Goal: Information Seeking & Learning: Learn about a topic

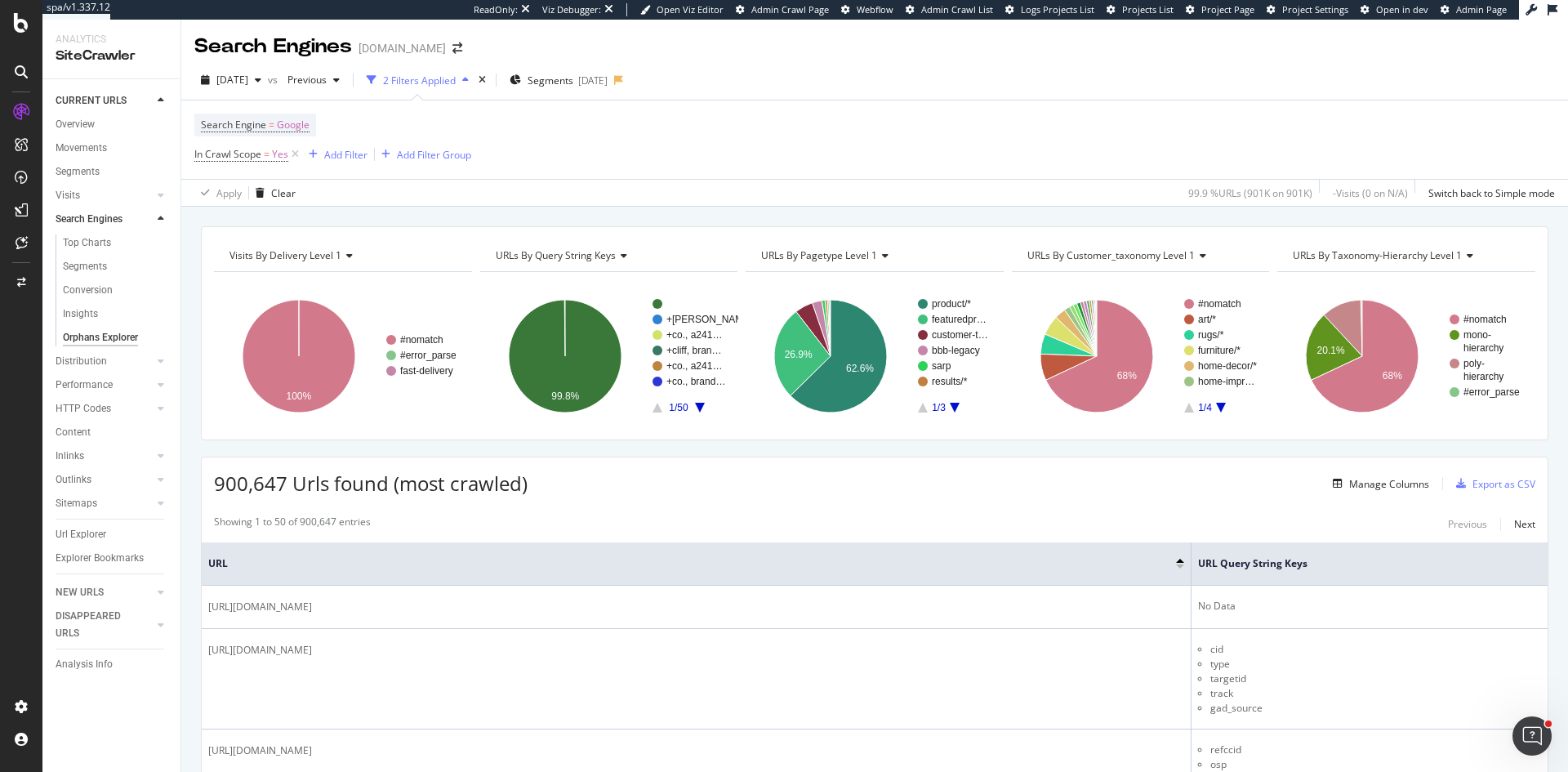
click at [697, 406] on icon "A chart." at bounding box center [699, 407] width 10 height 10
click at [697, 405] on icon "A chart." at bounding box center [699, 407] width 10 height 10
click at [699, 405] on icon "A chart." at bounding box center [699, 407] width 10 height 10
click at [702, 406] on g "+cliff, a241… +co., a205… +boch, bra… +co., a205… +co., a205… +co., a231… 4/50" at bounding box center [689, 355] width 73 height 115
click at [695, 406] on icon "A chart." at bounding box center [699, 407] width 10 height 10
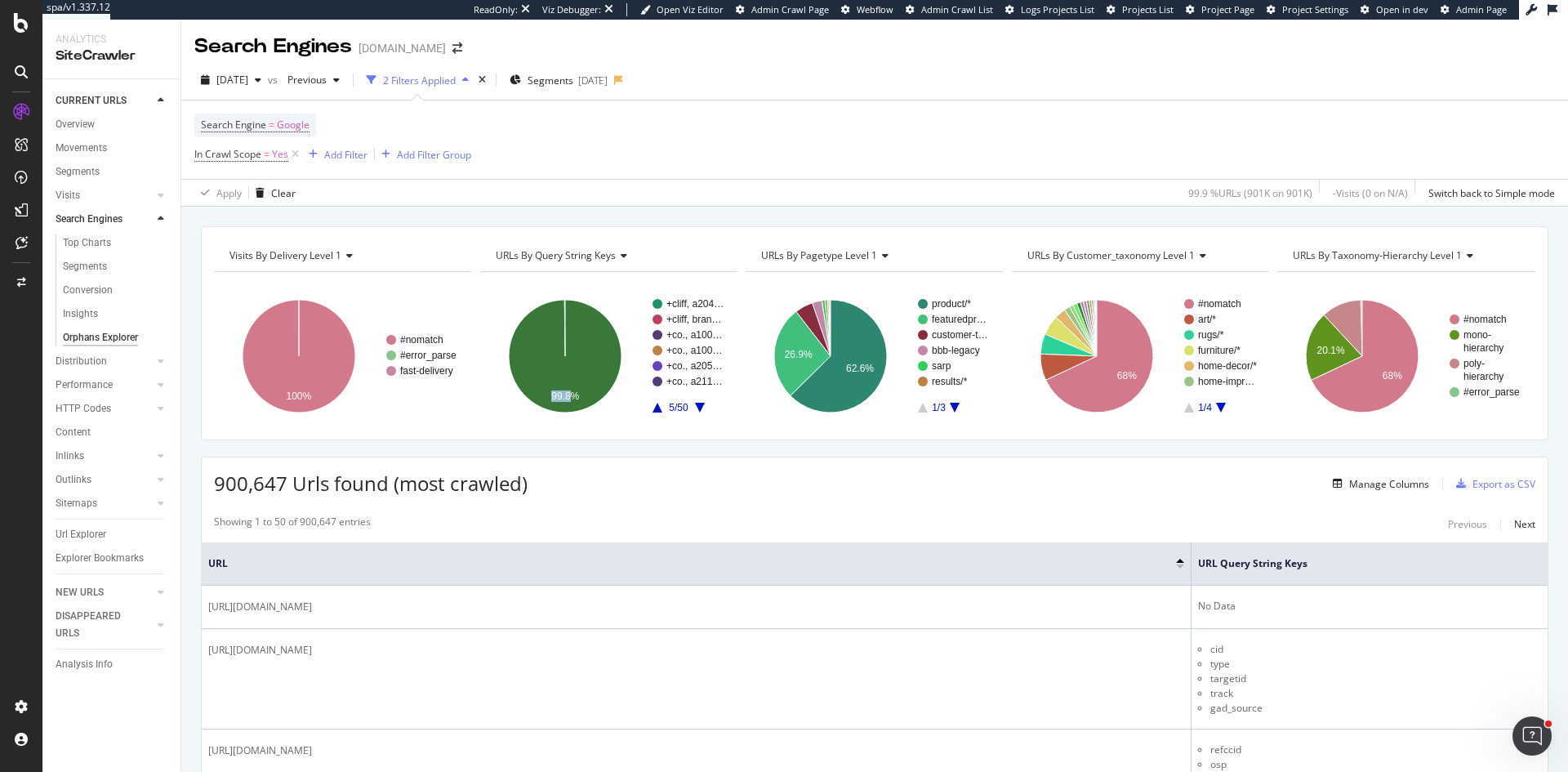
click at [695, 406] on icon "A chart." at bounding box center [699, 407] width 10 height 10
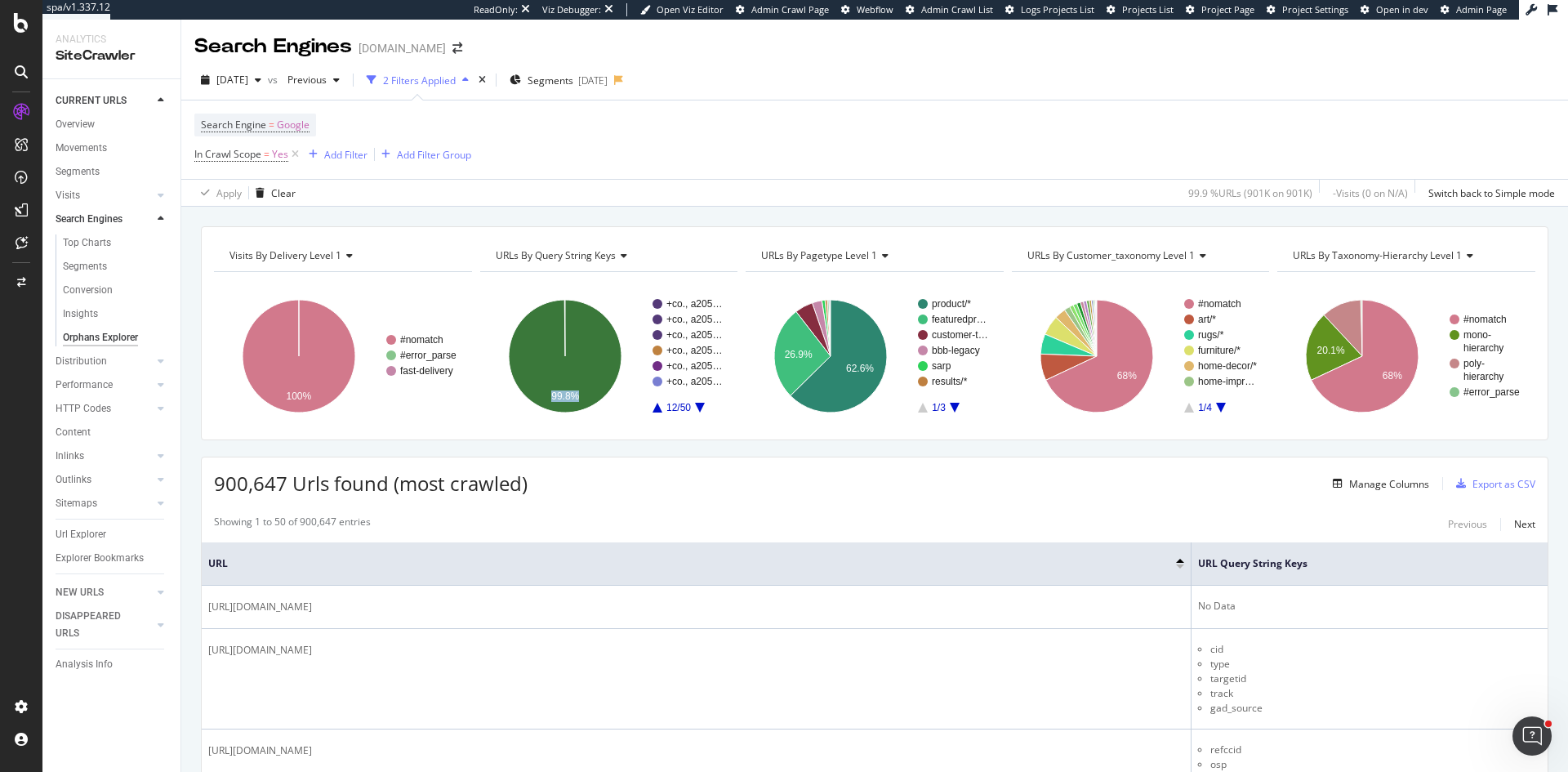
click at [695, 406] on icon "A chart." at bounding box center [699, 407] width 10 height 10
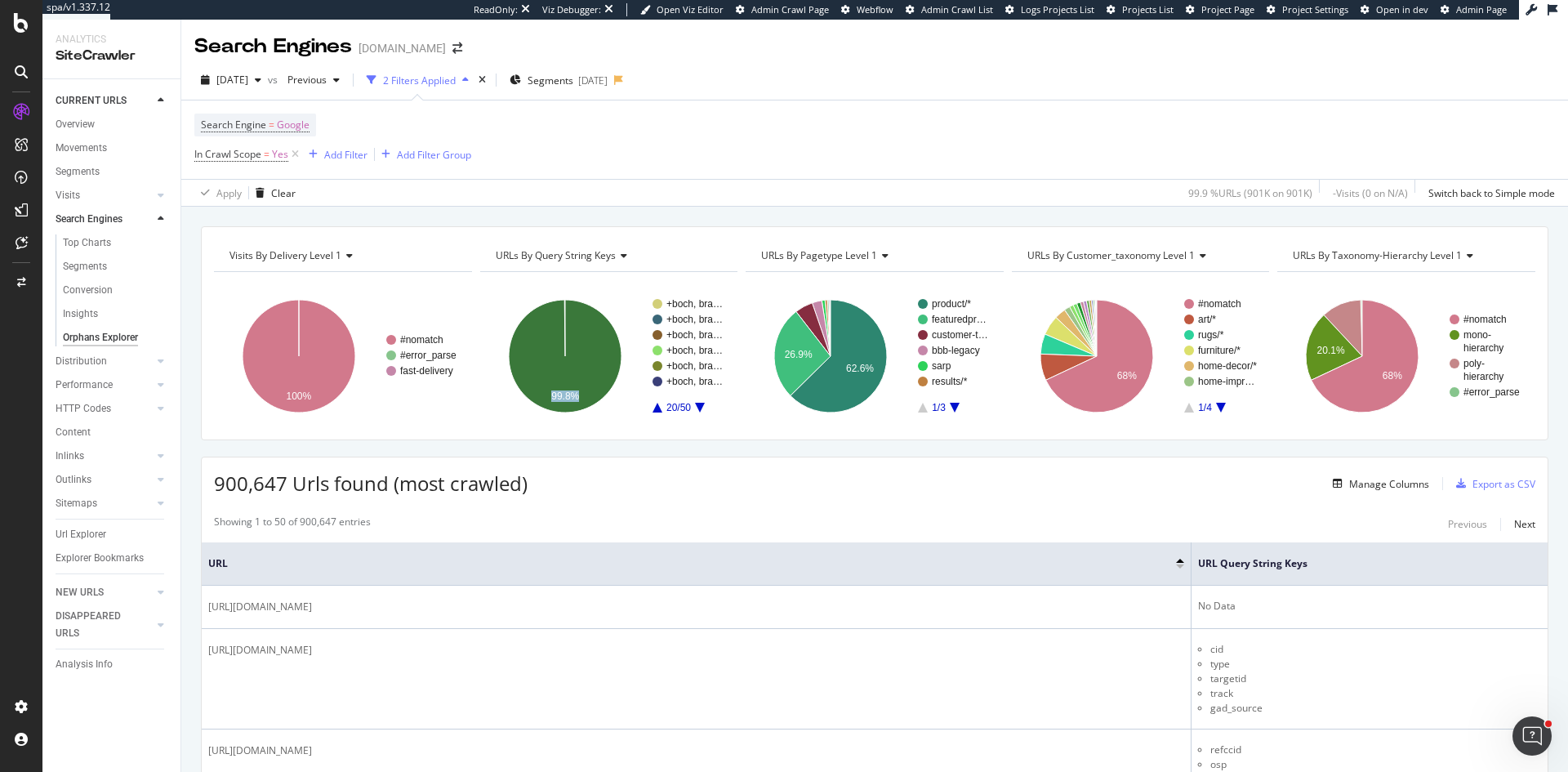
click at [695, 406] on icon "A chart." at bounding box center [699, 407] width 10 height 10
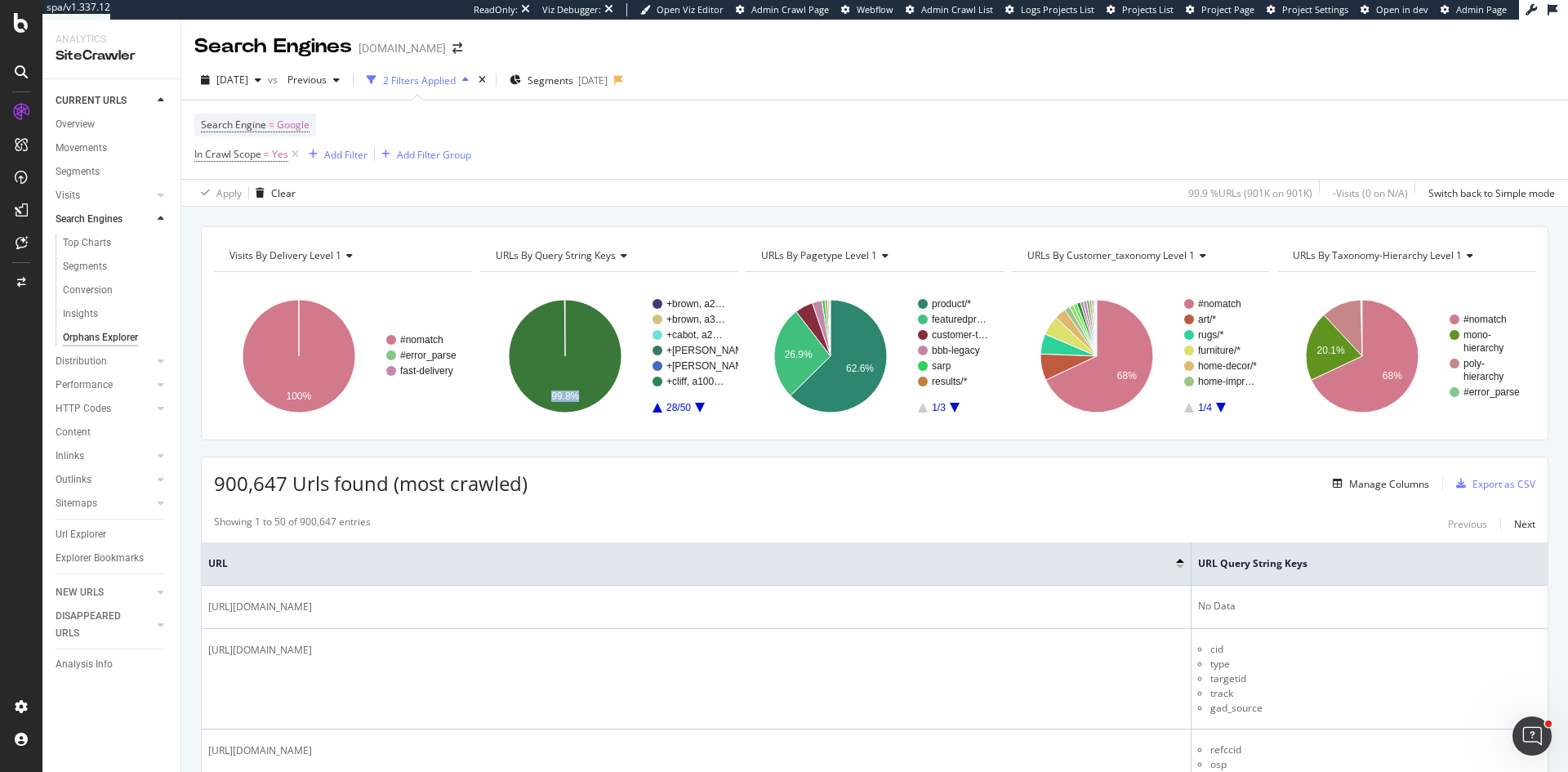
click at [695, 406] on icon "A chart." at bounding box center [699, 407] width 10 height 10
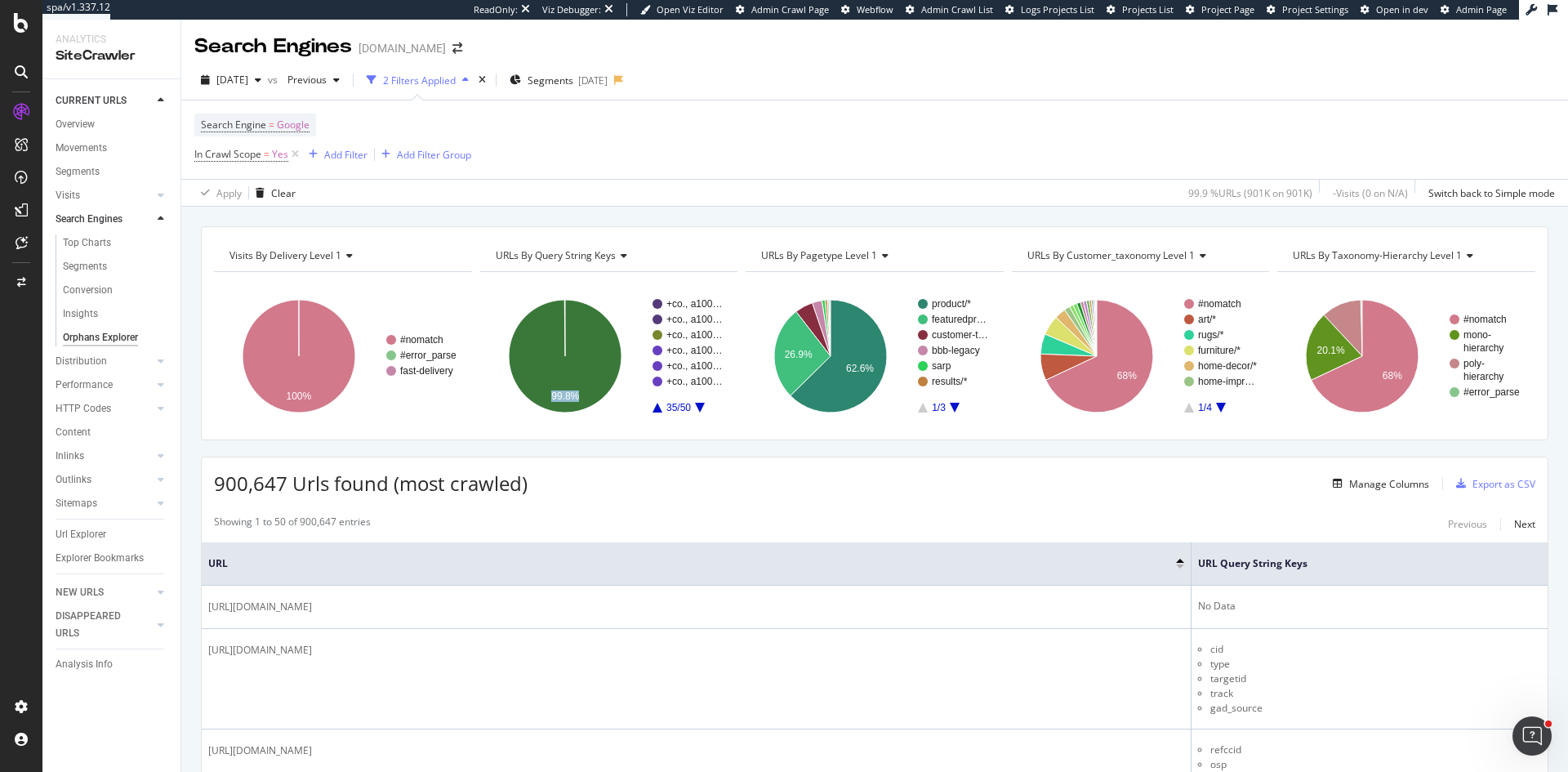
click at [695, 406] on icon "A chart." at bounding box center [699, 407] width 10 height 10
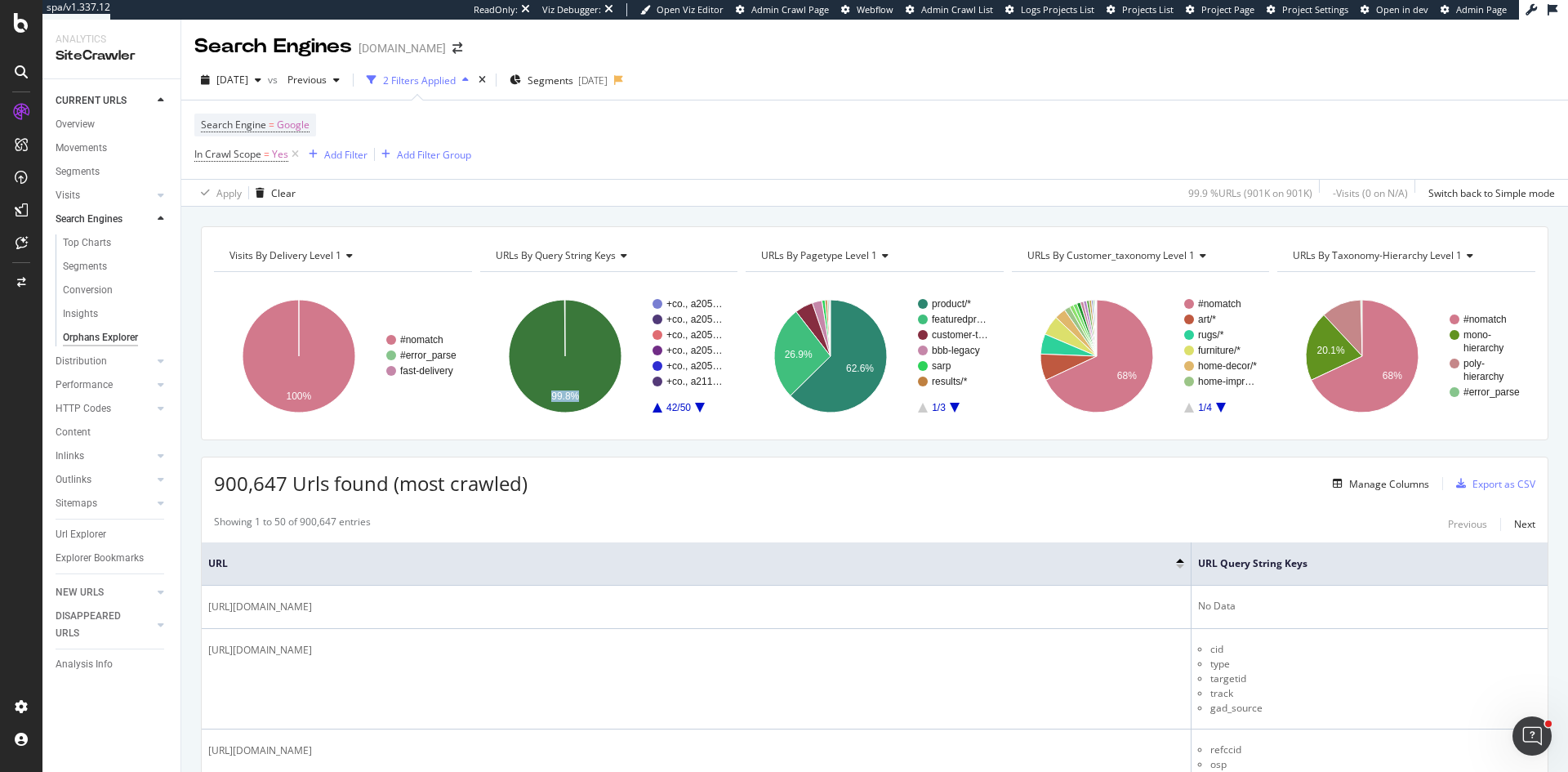
click at [695, 406] on icon "A chart." at bounding box center [699, 407] width 10 height 10
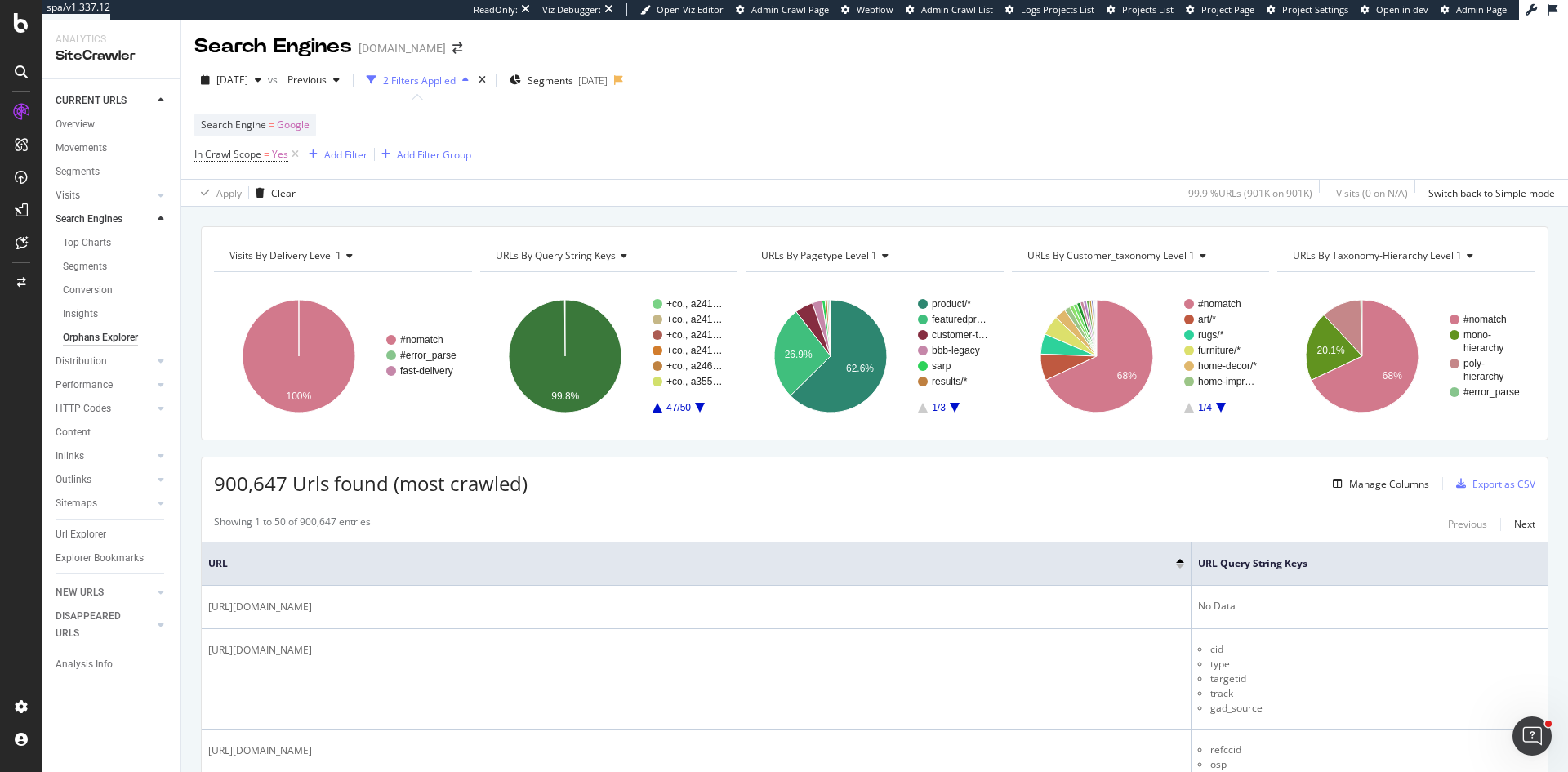
click at [695, 406] on icon "A chart." at bounding box center [699, 407] width 10 height 10
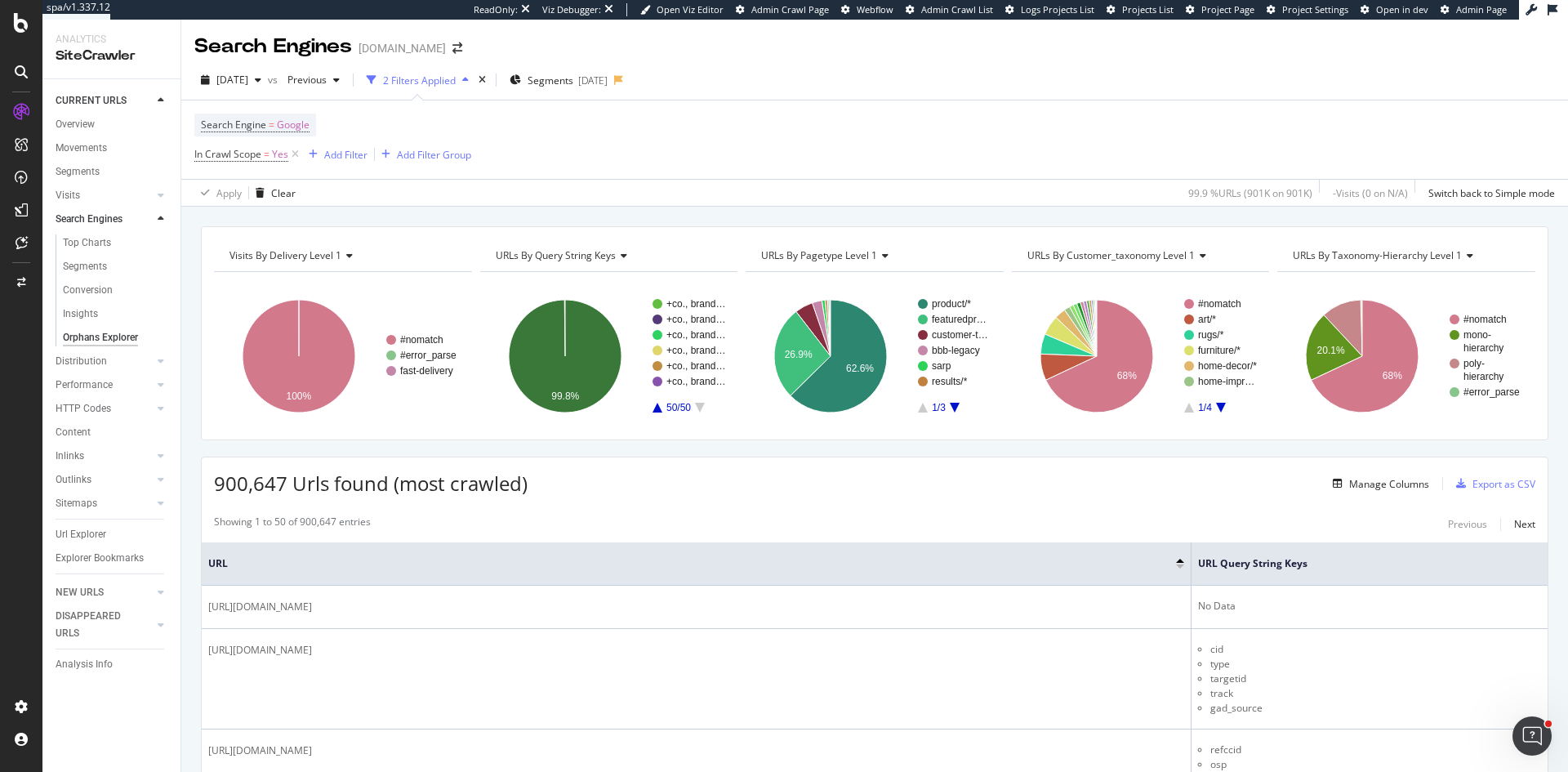
click at [653, 405] on rect "A chart." at bounding box center [689, 355] width 73 height 114
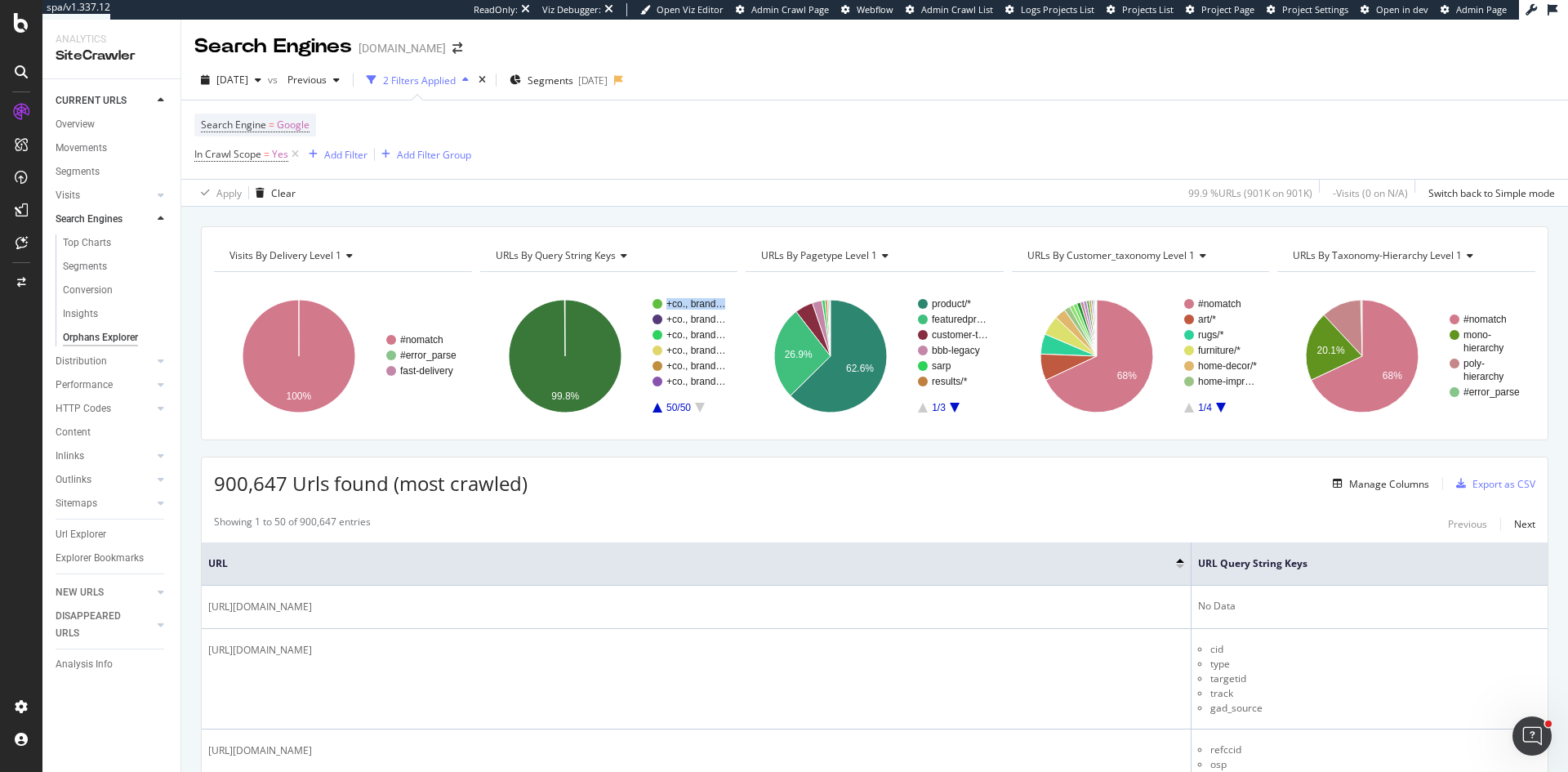
click at [653, 405] on rect "A chart." at bounding box center [689, 355] width 73 height 114
click at [653, 406] on rect "A chart." at bounding box center [689, 355] width 73 height 114
click at [656, 406] on rect "A chart." at bounding box center [689, 355] width 73 height 114
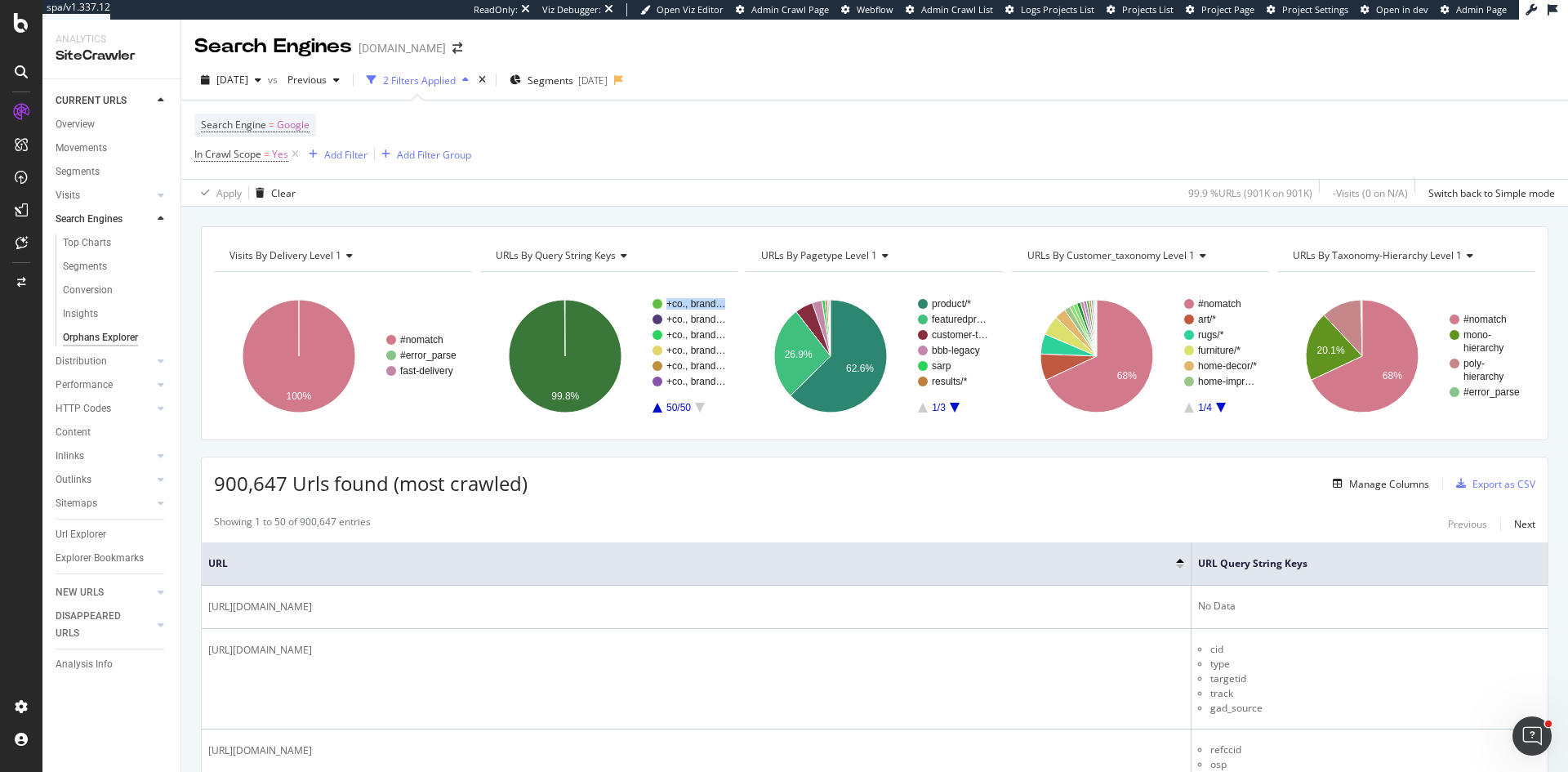
click at [656, 406] on rect "A chart." at bounding box center [689, 355] width 73 height 114
click at [728, 384] on rect "A chart." at bounding box center [609, 356] width 258 height 142
click at [656, 406] on rect "A chart." at bounding box center [689, 355] width 73 height 114
click at [694, 406] on rect "A chart." at bounding box center [689, 355] width 73 height 114
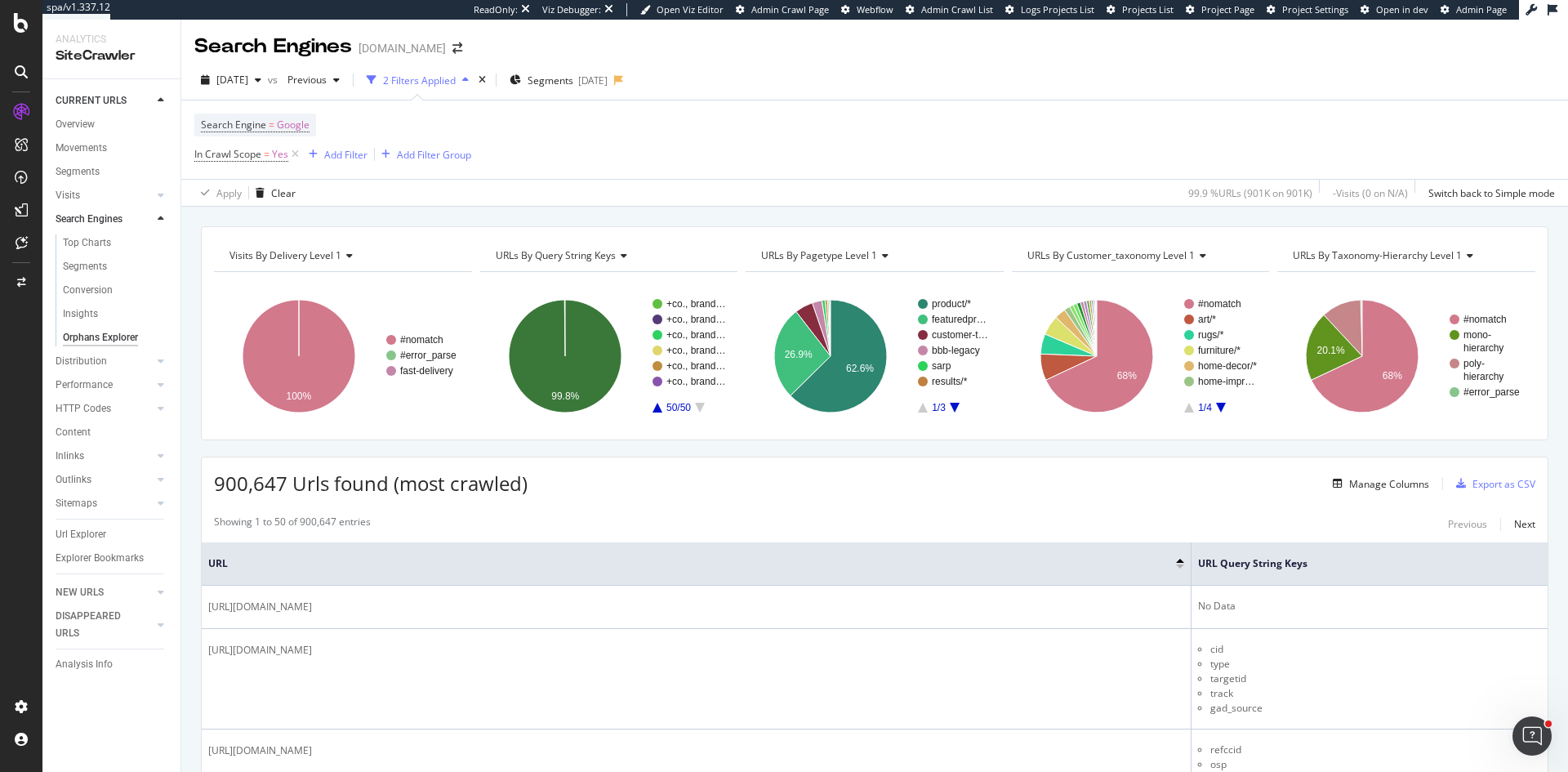
click at [653, 404] on rect "A chart." at bounding box center [689, 355] width 73 height 114
click at [697, 402] on rect "A chart." at bounding box center [689, 355] width 73 height 114
click at [695, 406] on icon "A chart." at bounding box center [699, 407] width 10 height 10
click at [695, 404] on icon "A chart." at bounding box center [699, 407] width 10 height 10
click at [698, 400] on div "+brown, brand, ci_sku, cnc, rating, t" at bounding box center [783, 406] width 178 height 36
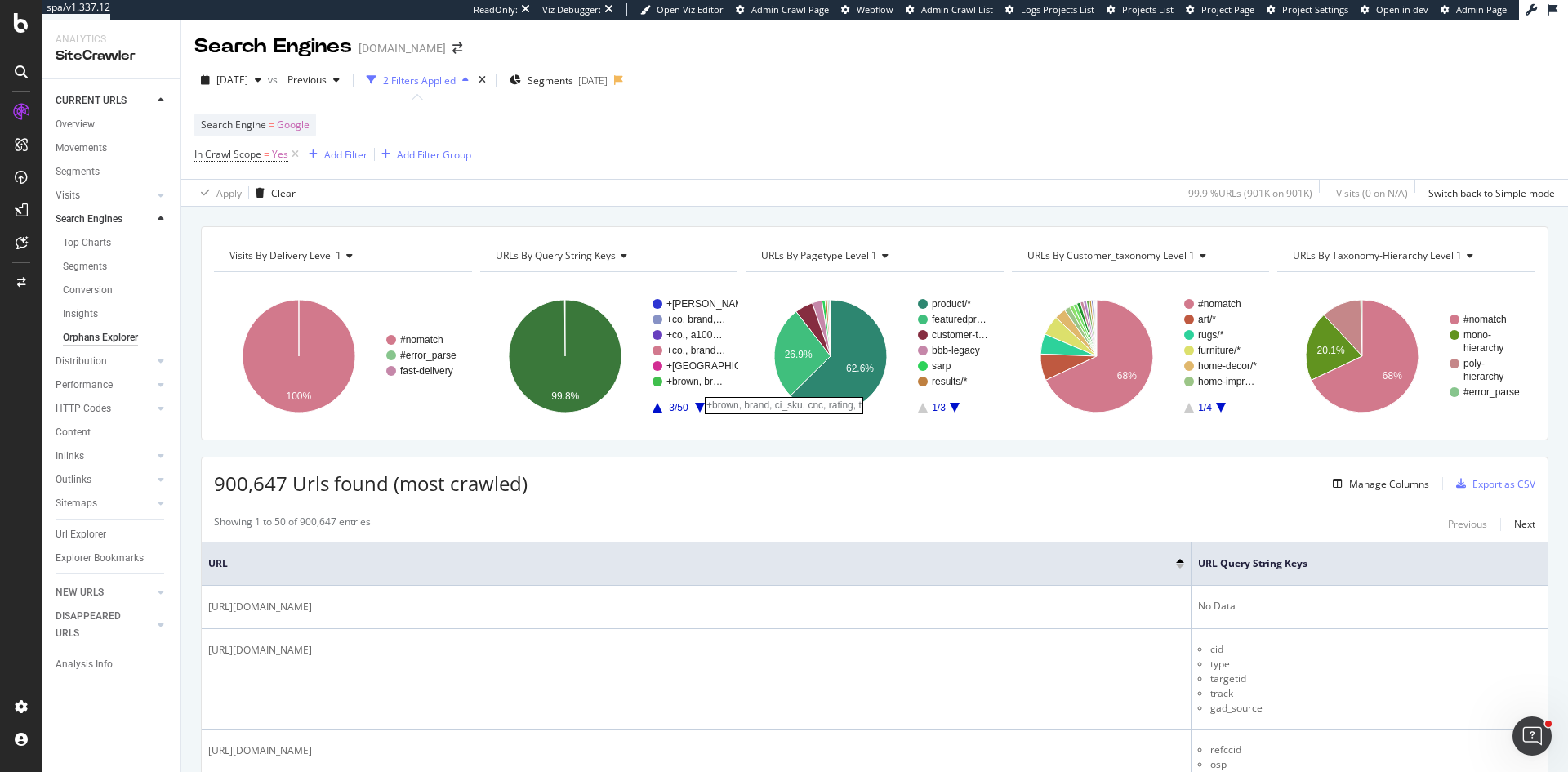
click at [698, 402] on div "+brown, brand, ci_sku, cnc, rating, t" at bounding box center [783, 406] width 178 height 36
click at [697, 404] on div "+brown, brand, ci_sku, cnc, rating, t" at bounding box center [783, 406] width 178 height 36
click at [695, 404] on div "+brown, brand, ci_sku, cnc, rating, t" at bounding box center [783, 406] width 178 height 36
click at [695, 401] on rect "A chart." at bounding box center [689, 355] width 73 height 114
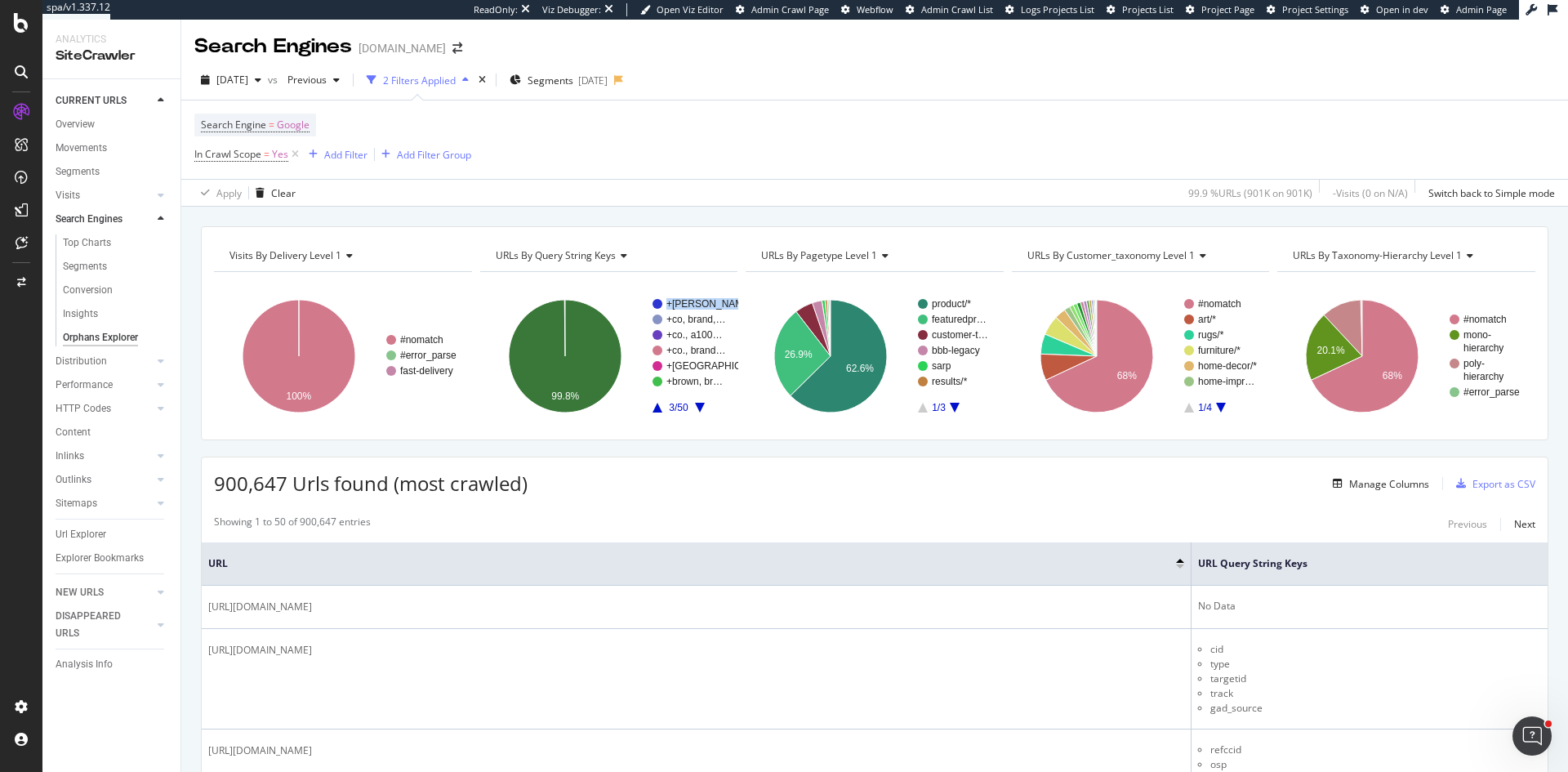
click at [695, 401] on rect "A chart." at bounding box center [689, 355] width 73 height 114
click at [695, 403] on rect "A chart." at bounding box center [689, 355] width 73 height 114
click at [695, 404] on g "+[PERSON_NAME], br… +co, brand,… +co., a100… +co., brand… +[PERSON_NAME], a2… +…" at bounding box center [727, 355] width 148 height 115
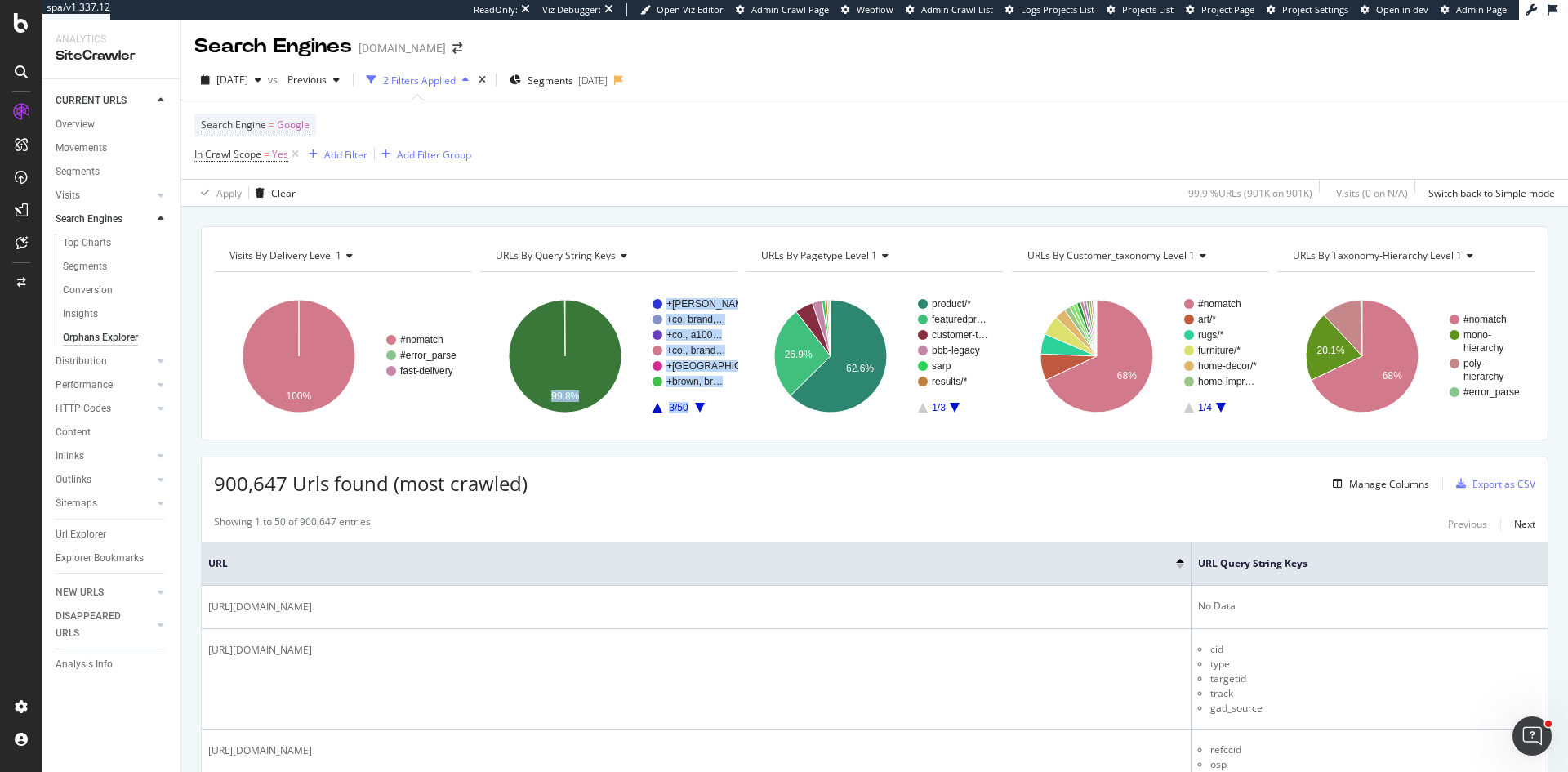
click at [695, 404] on icon "A chart." at bounding box center [699, 407] width 10 height 10
click at [695, 405] on icon "A chart." at bounding box center [699, 407] width 10 height 10
click at [695, 405] on icon "A chart." at bounding box center [699, 407] width 10 height 10
click at [696, 406] on icon "A chart." at bounding box center [699, 407] width 10 height 10
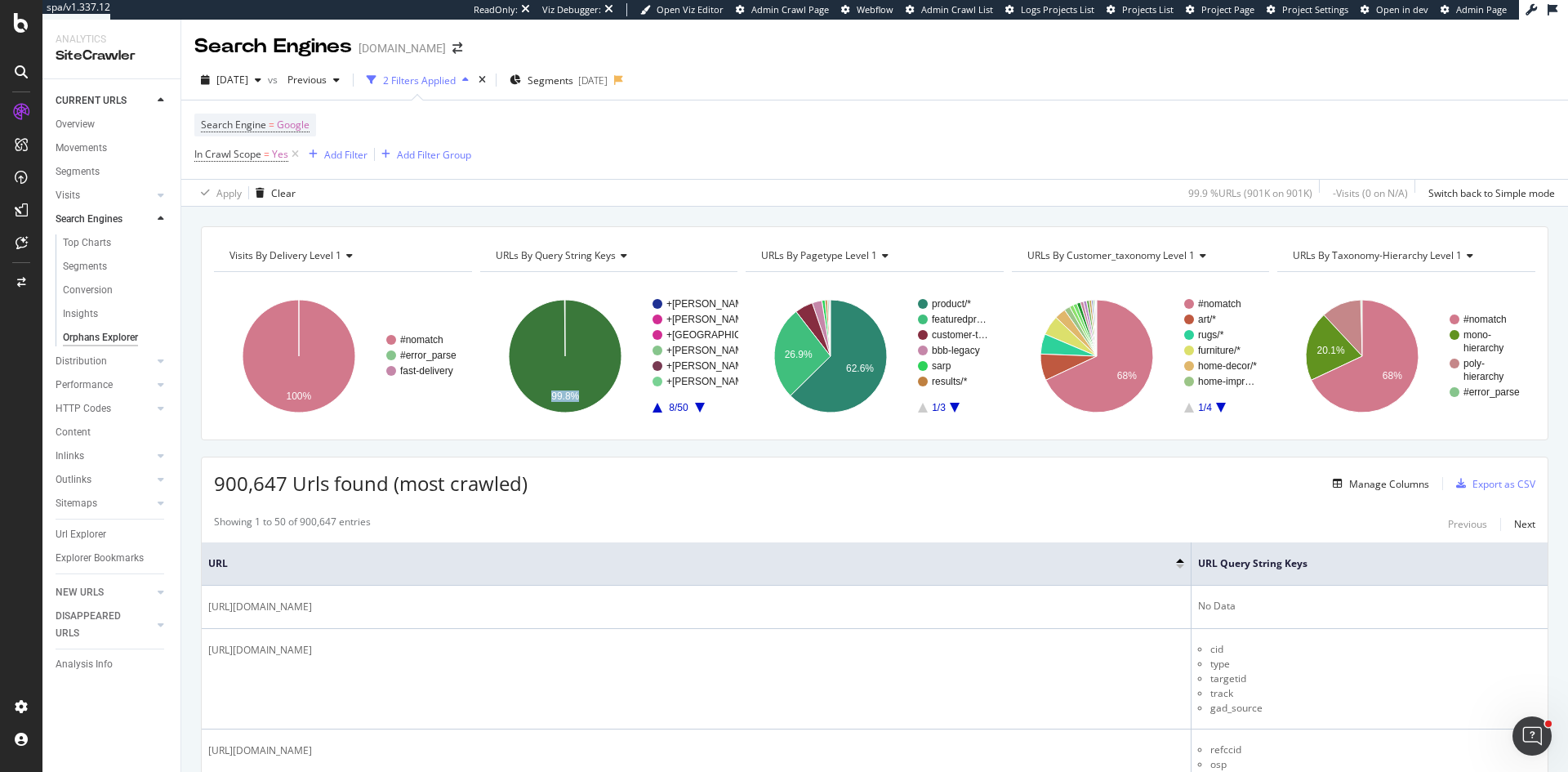
click at [696, 406] on icon "A chart." at bounding box center [699, 407] width 10 height 10
click at [695, 400] on rect "A chart." at bounding box center [689, 355] width 73 height 114
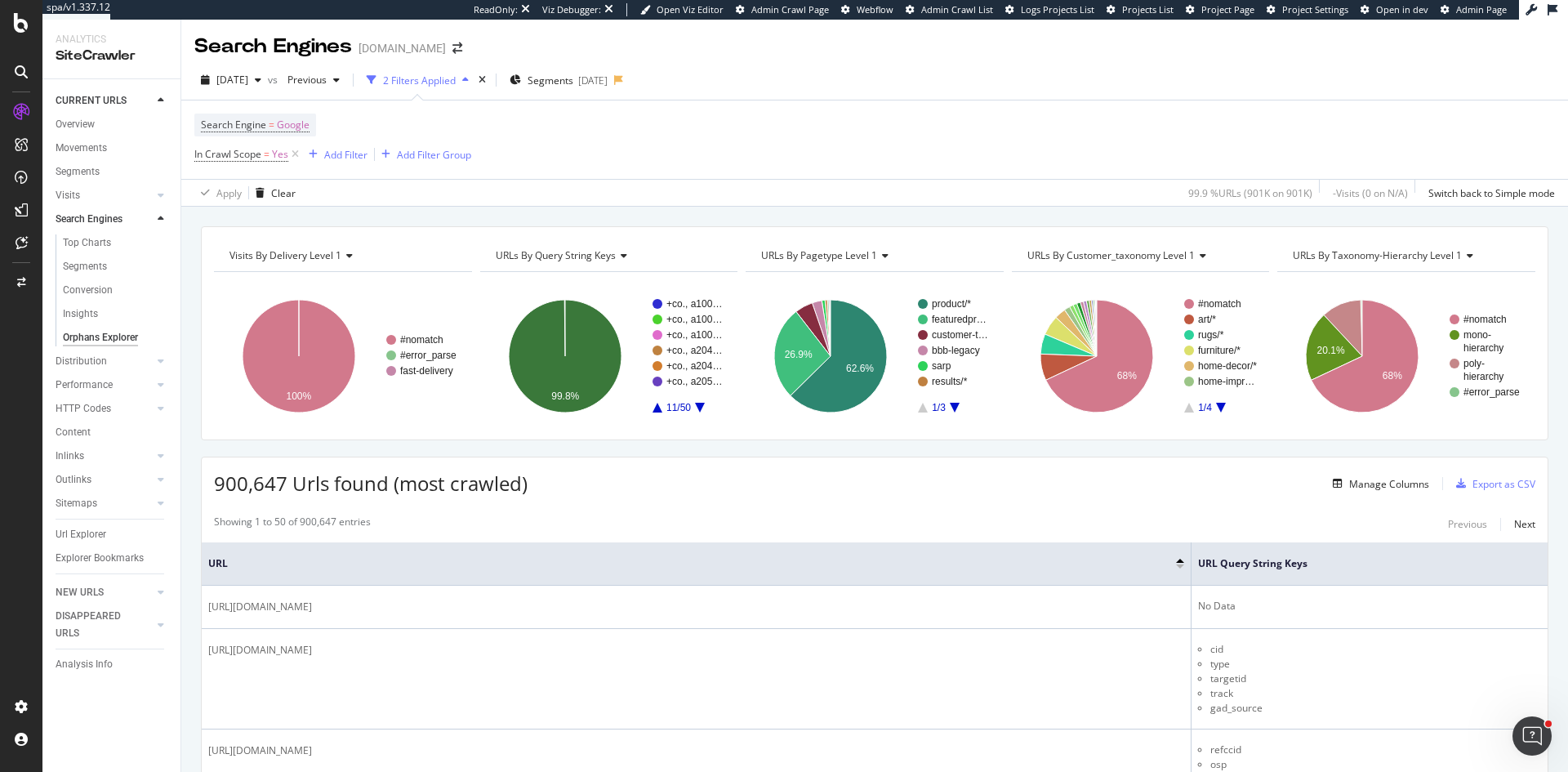
click at [695, 403] on rect "A chart." at bounding box center [689, 355] width 73 height 114
click at [698, 406] on icon "A chart." at bounding box center [699, 407] width 10 height 10
click at [696, 406] on icon "A chart." at bounding box center [699, 407] width 10 height 10
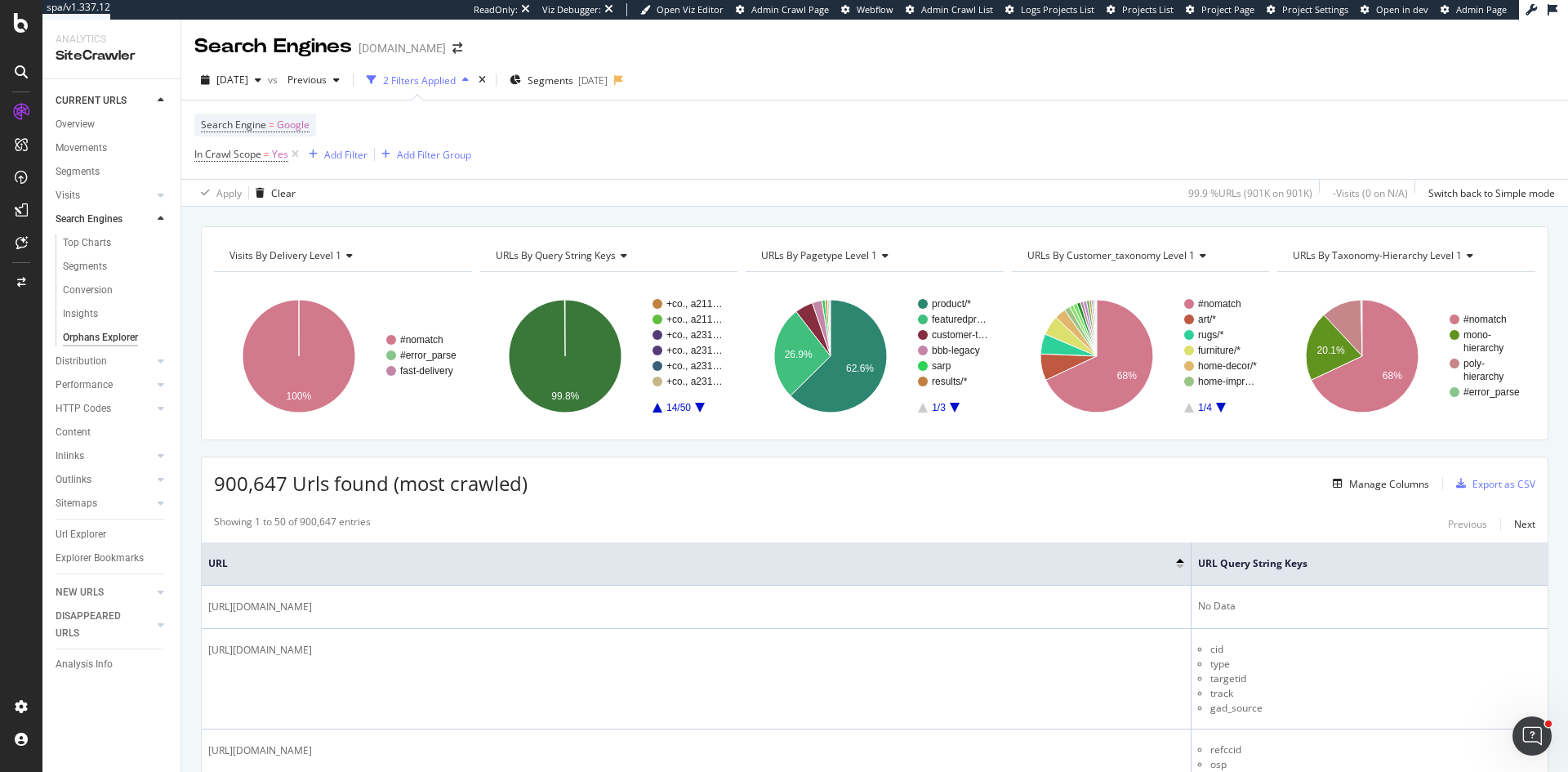
click at [696, 401] on rect "A chart." at bounding box center [689, 355] width 73 height 114
click at [696, 406] on g "+co., a211… +co., a211… +co., a231… +co., a231… +co., a231… +co., a231… 14/50" at bounding box center [689, 355] width 73 height 115
click at [697, 406] on icon "A chart." at bounding box center [699, 407] width 10 height 10
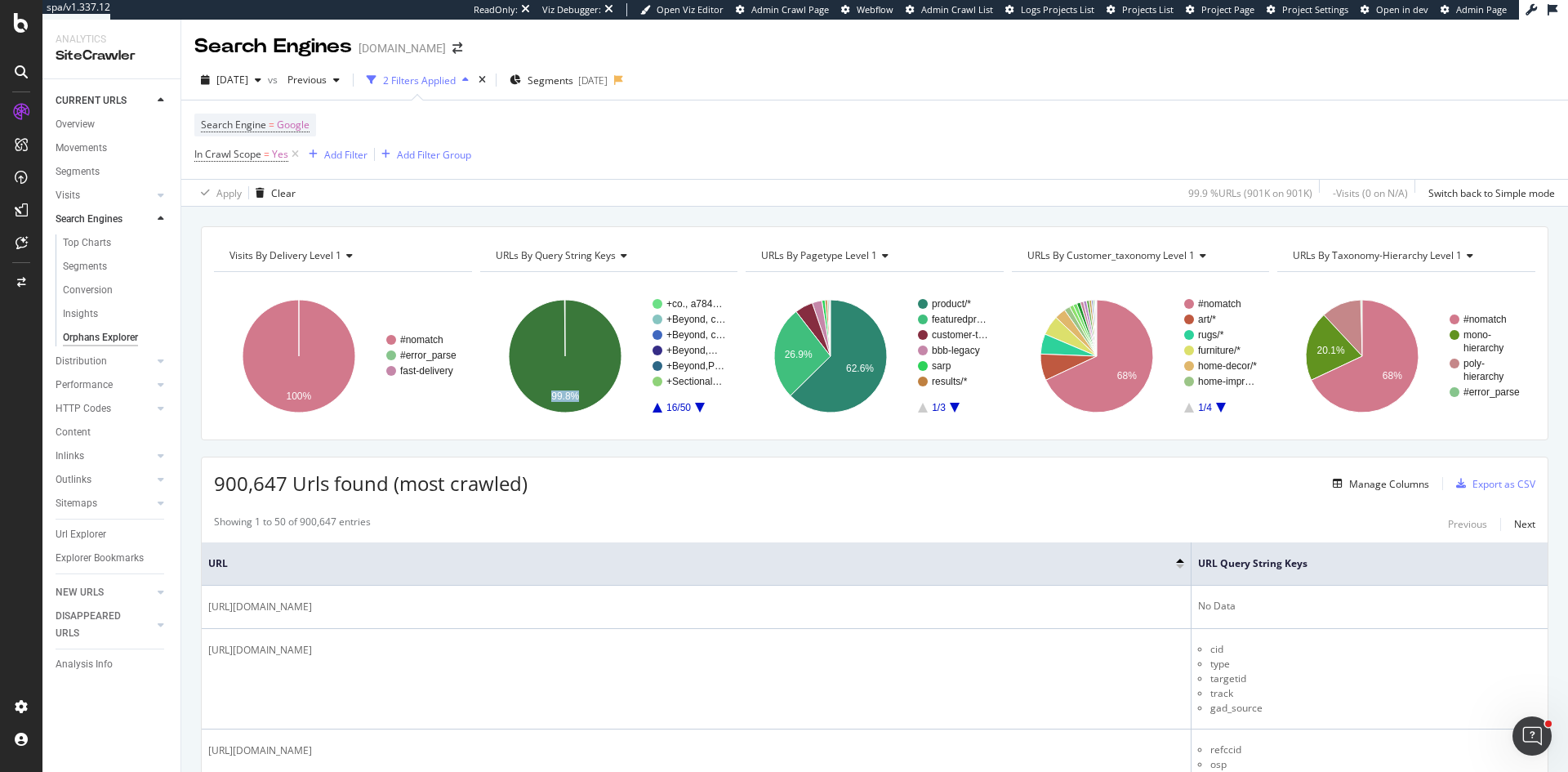
click at [697, 406] on icon "A chart." at bounding box center [699, 407] width 10 height 10
click at [697, 406] on icon "A chart." at bounding box center [699, 407] width 10 height 10
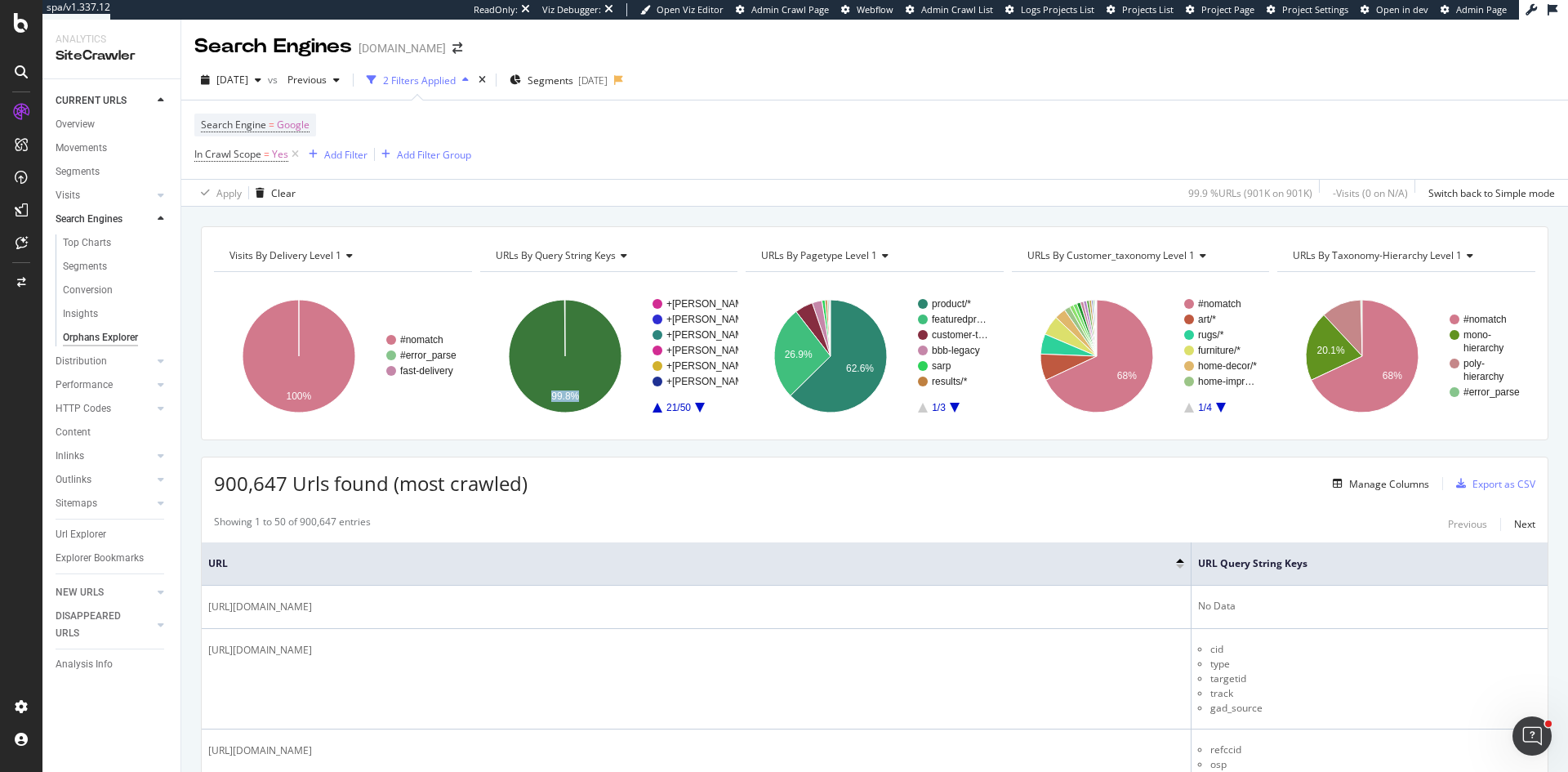
click at [697, 406] on icon "A chart." at bounding box center [699, 407] width 10 height 10
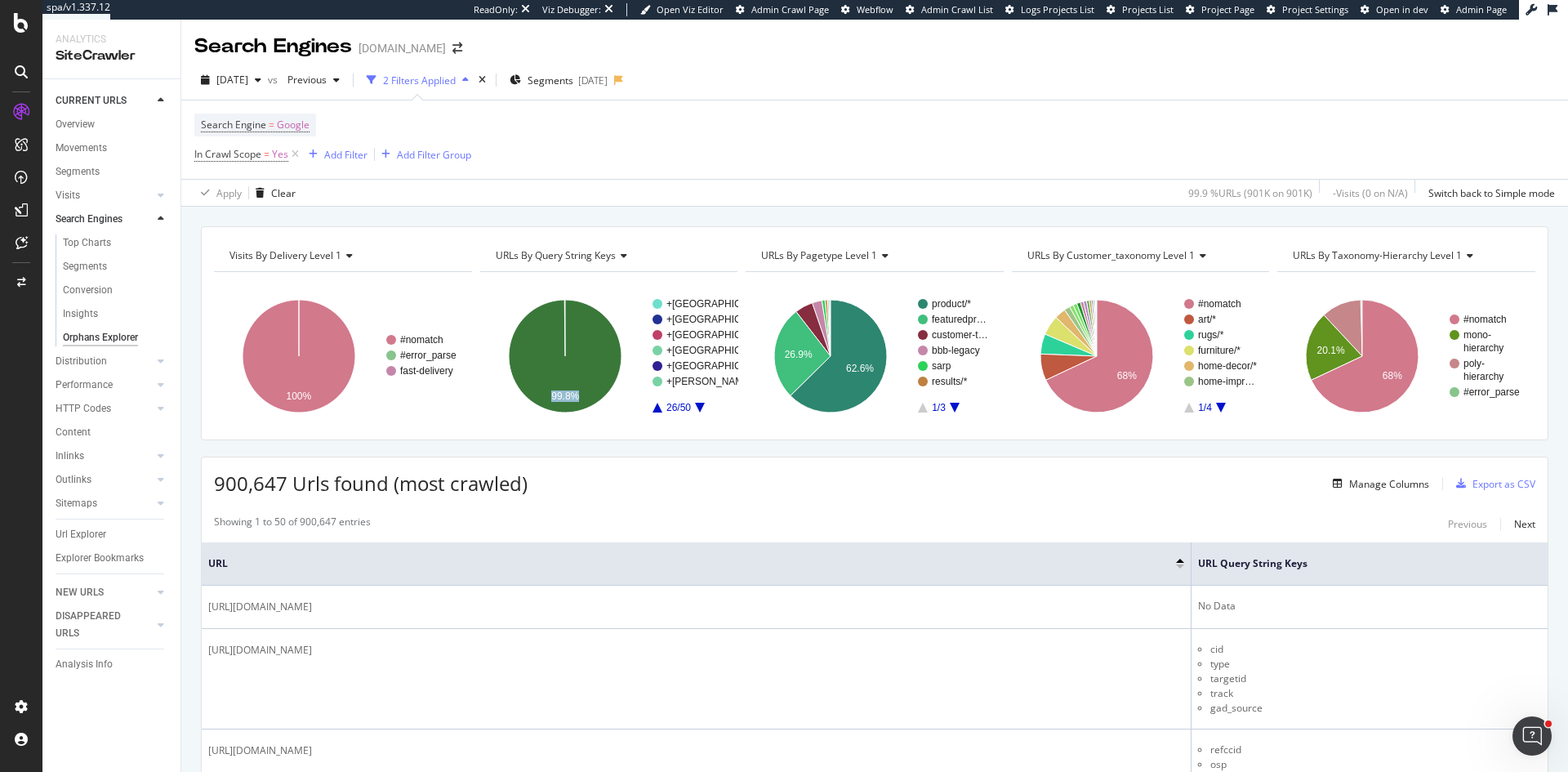
click at [697, 406] on icon "A chart." at bounding box center [699, 407] width 10 height 10
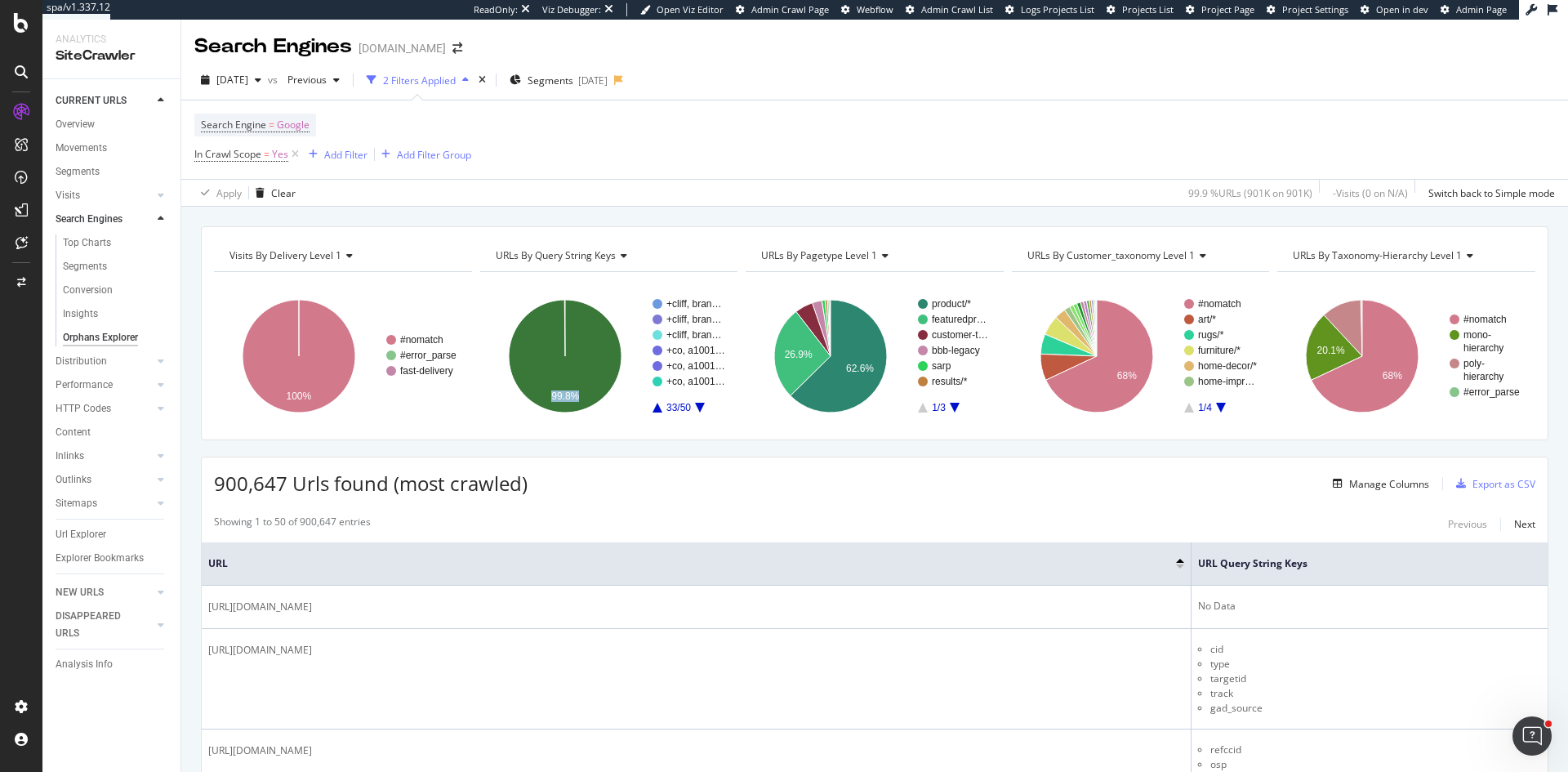
click at [697, 406] on icon "A chart." at bounding box center [699, 407] width 10 height 10
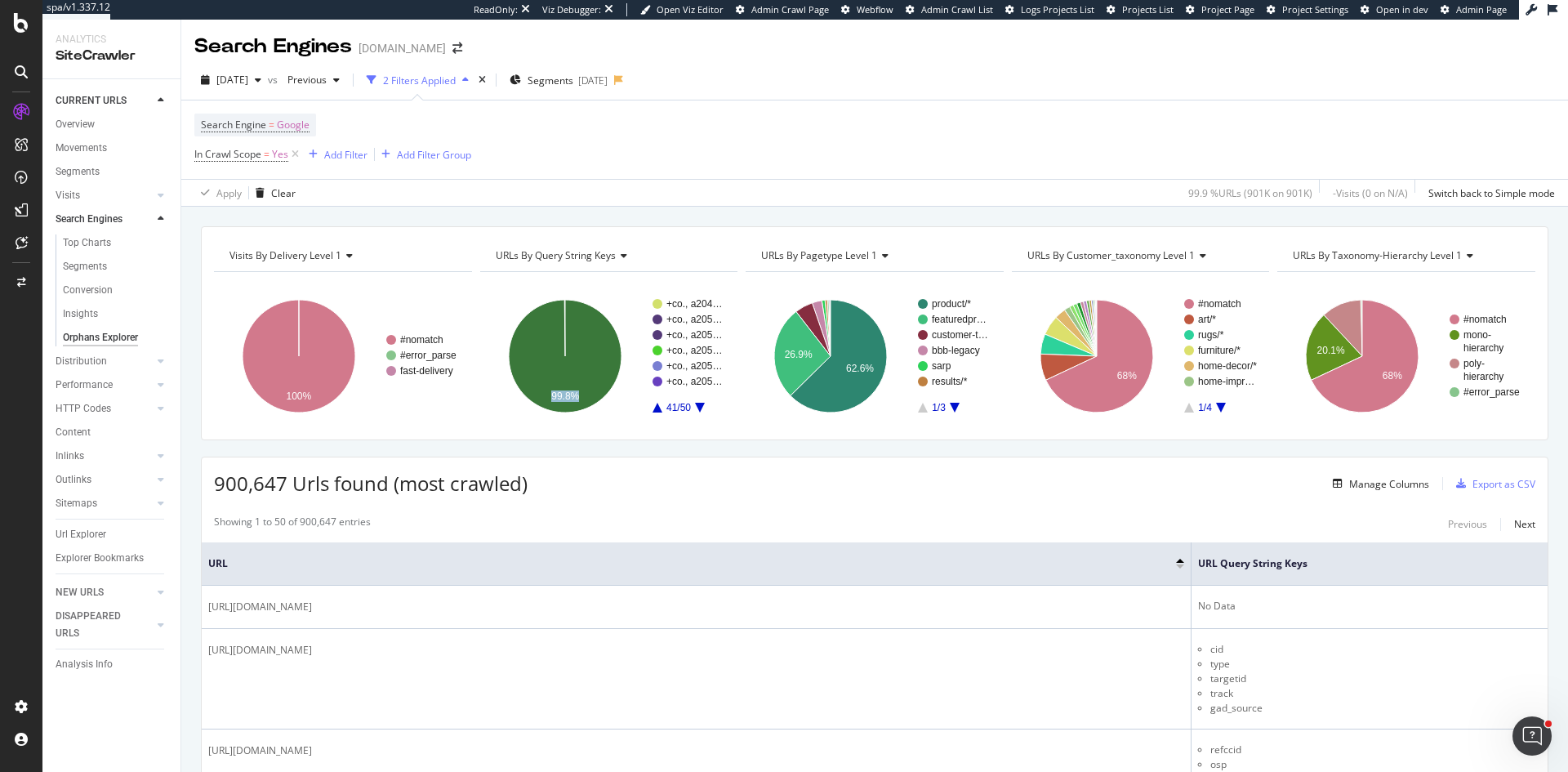
click at [697, 406] on icon "A chart." at bounding box center [699, 407] width 10 height 10
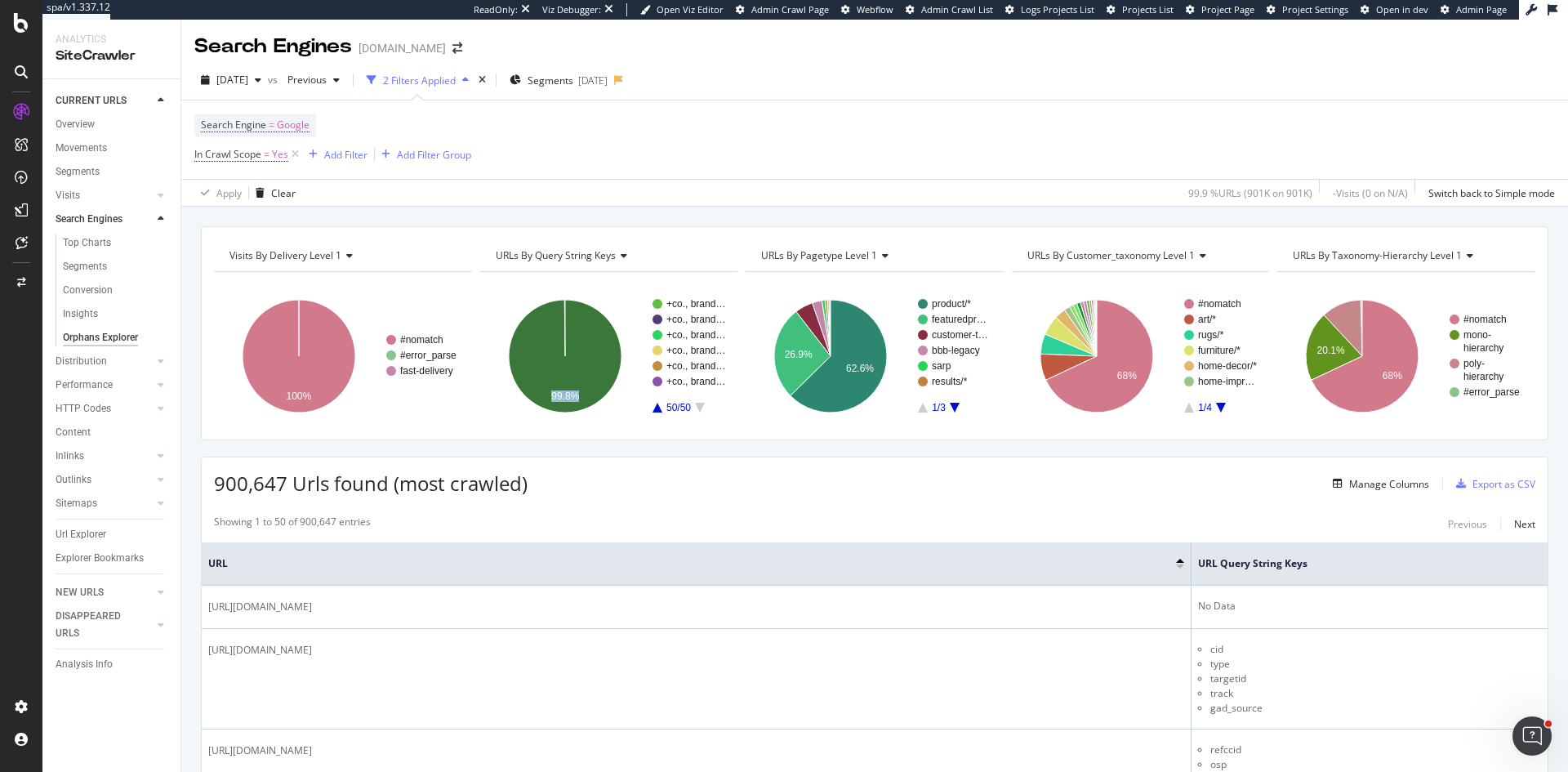
click at [697, 406] on icon "A chart." at bounding box center [699, 407] width 10 height 10
